Goal: Task Accomplishment & Management: Use online tool/utility

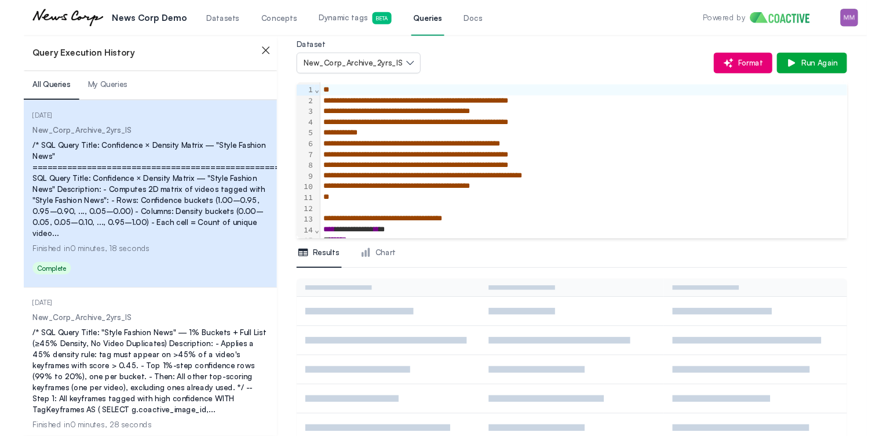
scroll to position [68, 0]
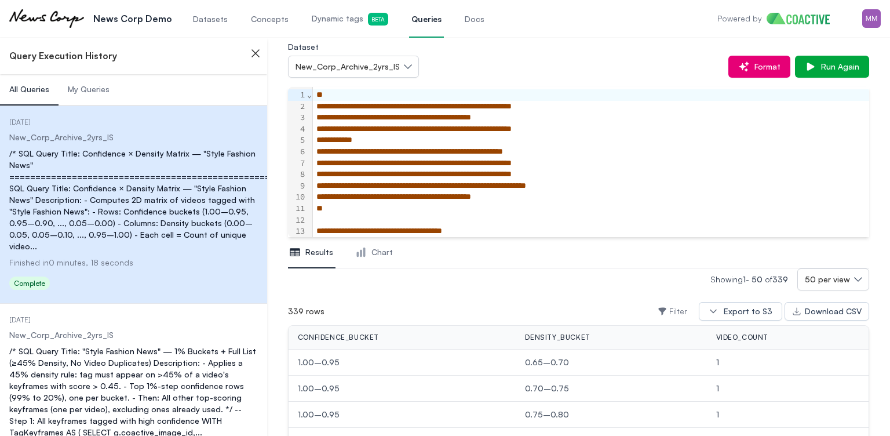
click at [334, 18] on span "Dynamic tags Beta" at bounding box center [350, 19] width 77 height 13
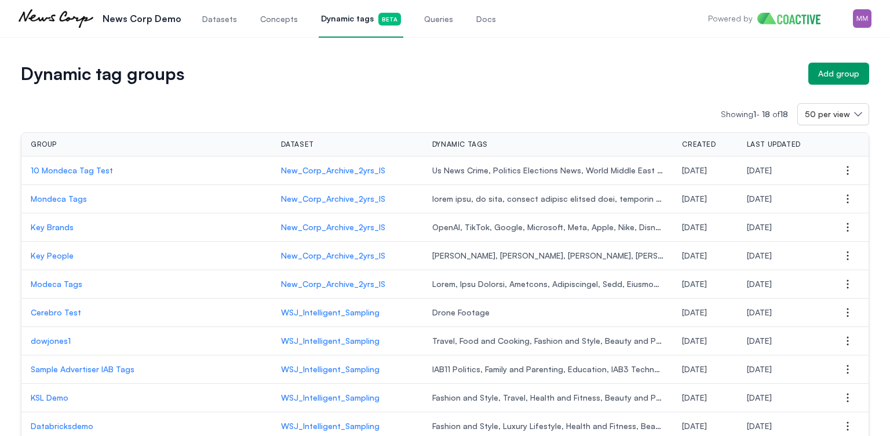
click at [68, 165] on p "10 Mondeca Tag Test" at bounding box center [147, 171] width 232 height 12
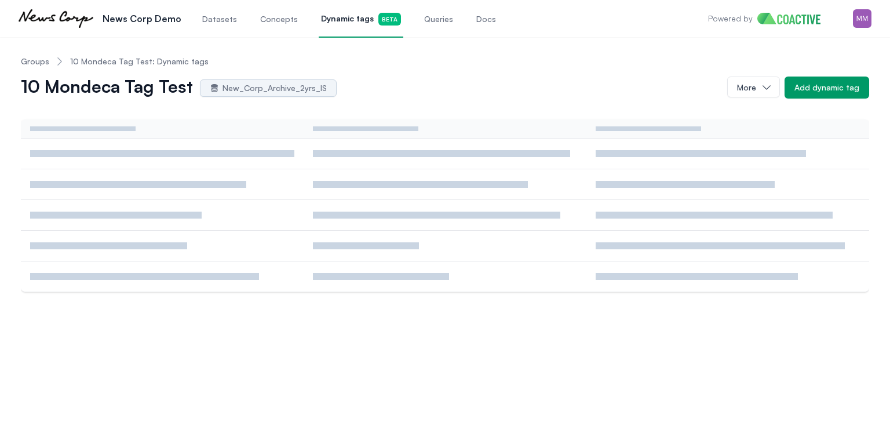
scroll to position [6, 0]
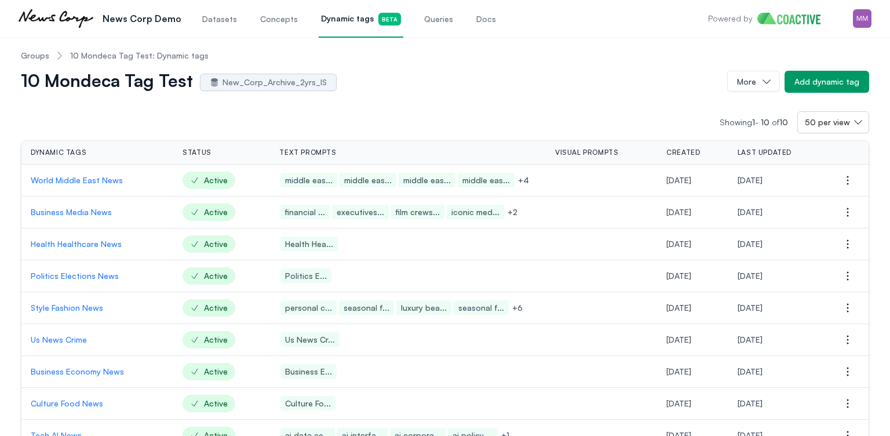
click at [91, 178] on p "World Middle East News" at bounding box center [97, 180] width 133 height 12
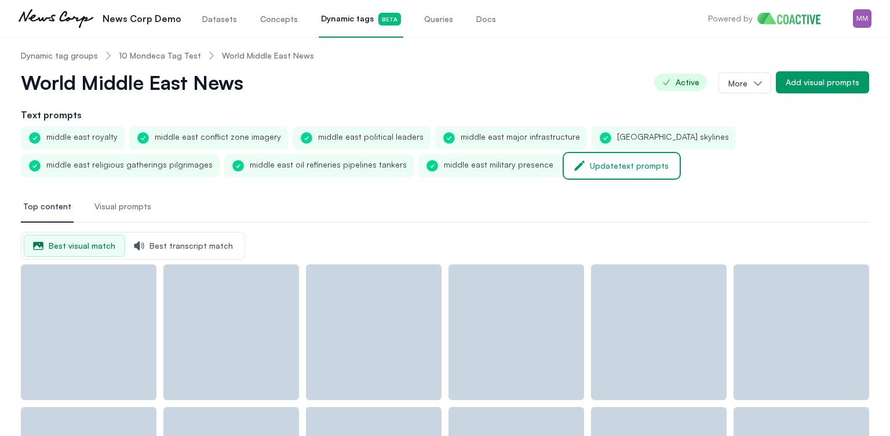
click at [590, 167] on div "Update text prompts" at bounding box center [629, 166] width 79 height 12
